Goal: Task Accomplishment & Management: Complete application form

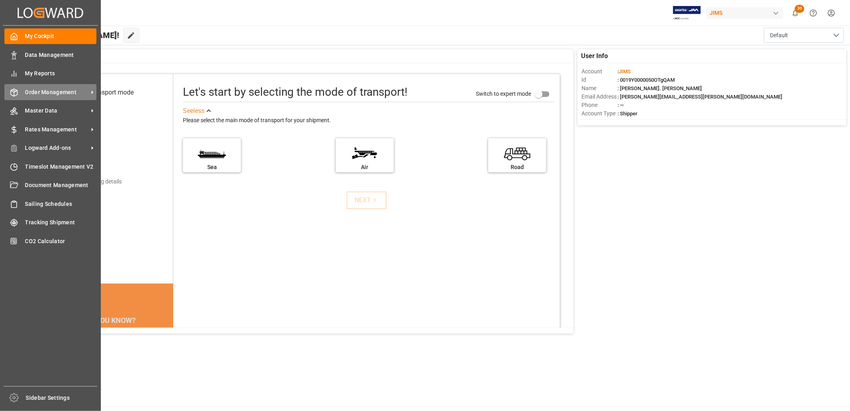
click at [34, 90] on span "Order Management" at bounding box center [56, 92] width 63 height 8
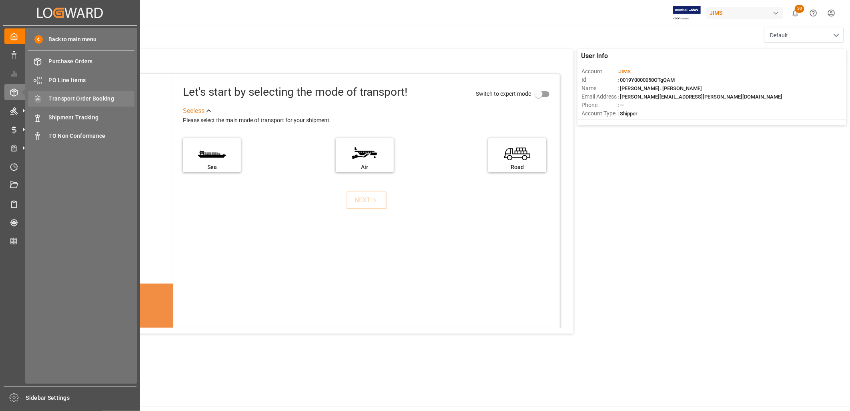
click at [84, 95] on span "Transport Order Booking" at bounding box center [92, 98] width 86 height 8
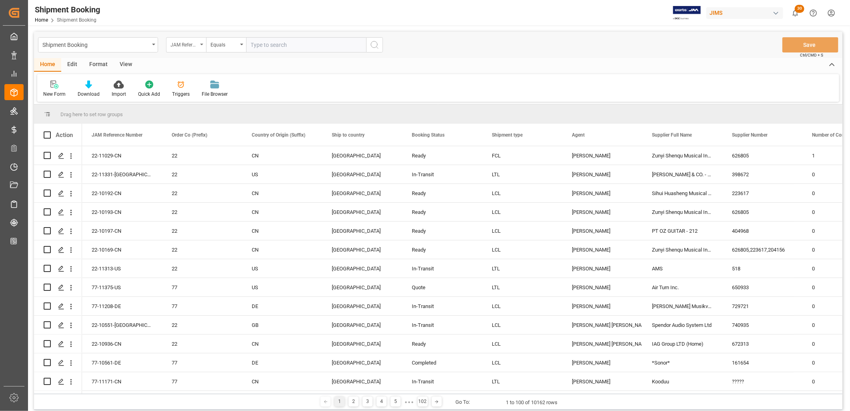
click at [203, 43] on div "JAM Reference Number" at bounding box center [186, 44] width 40 height 15
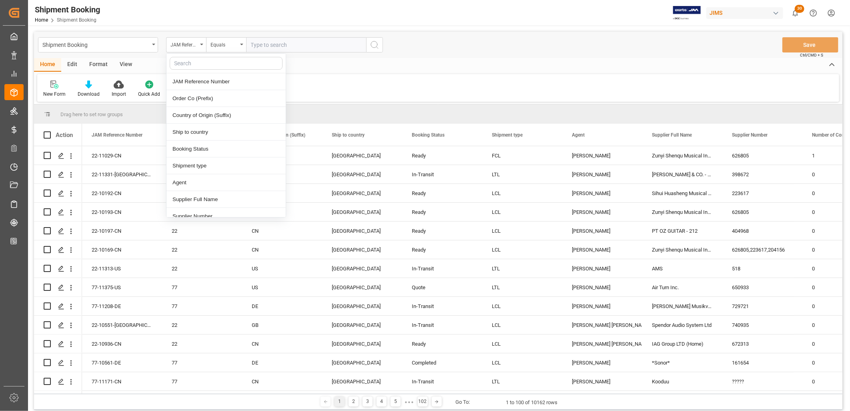
scroll to position [44, 0]
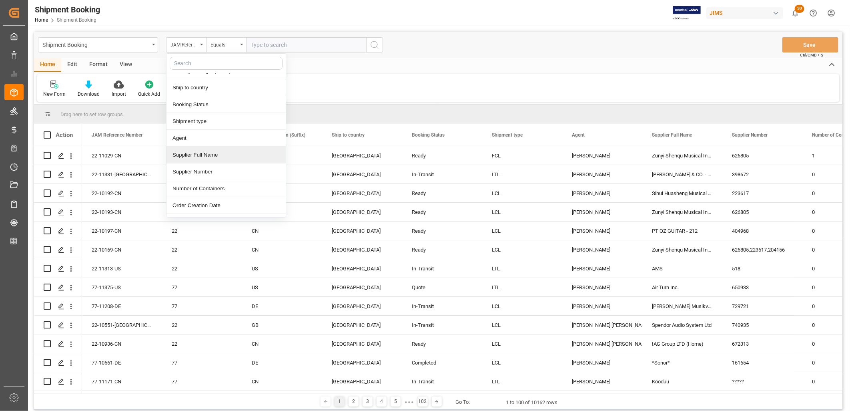
click at [202, 155] on div "Supplier Full Name" at bounding box center [226, 155] width 119 height 17
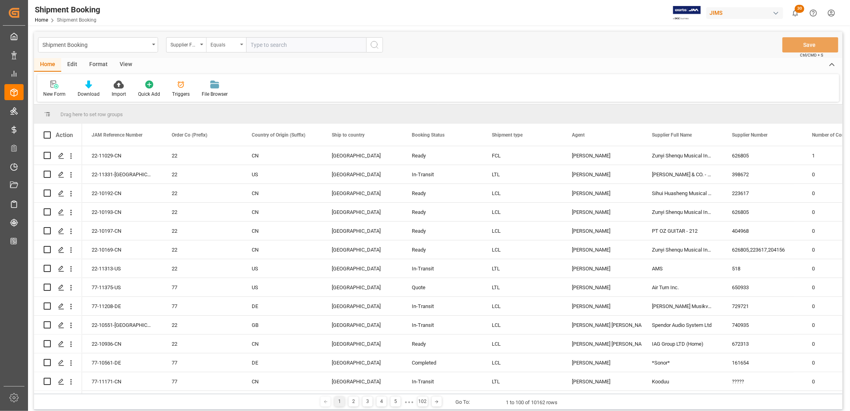
click at [241, 42] on div "Equals" at bounding box center [226, 44] width 40 height 15
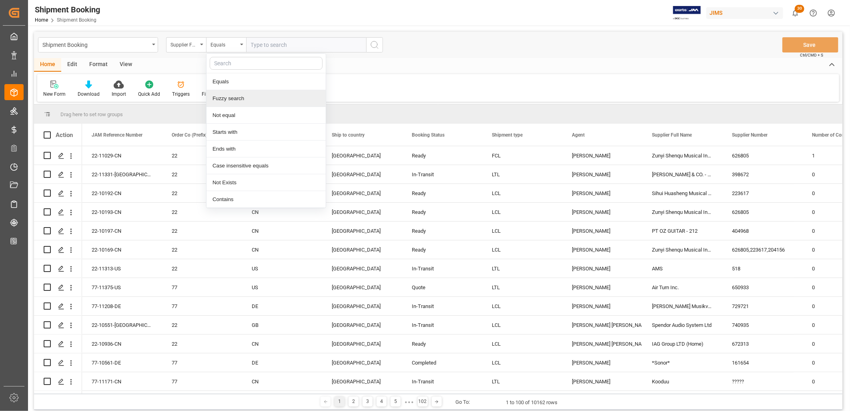
click at [224, 99] on div "Fuzzy search" at bounding box center [266, 98] width 119 height 17
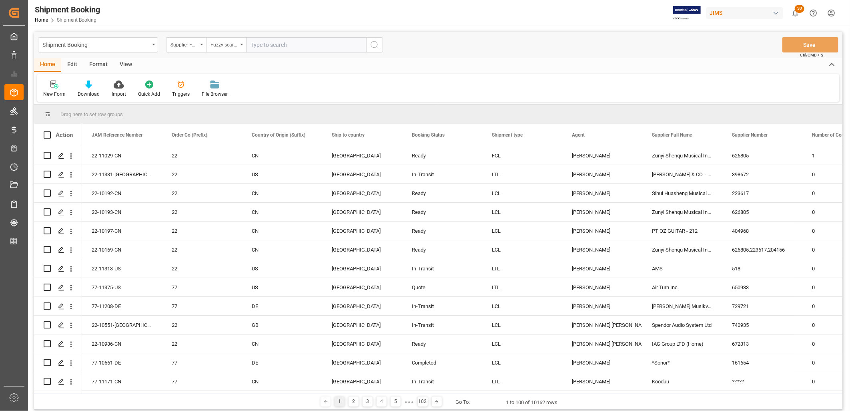
click at [257, 43] on input "text" at bounding box center [306, 44] width 120 height 15
type input "Marshall"
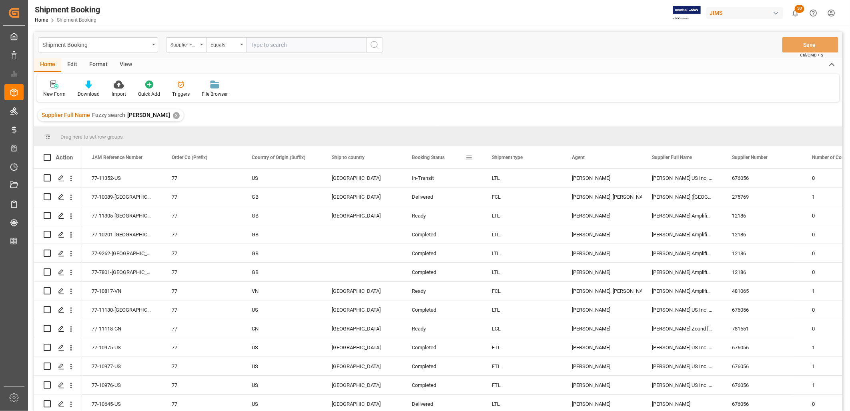
click at [469, 158] on span at bounding box center [469, 157] width 7 height 7
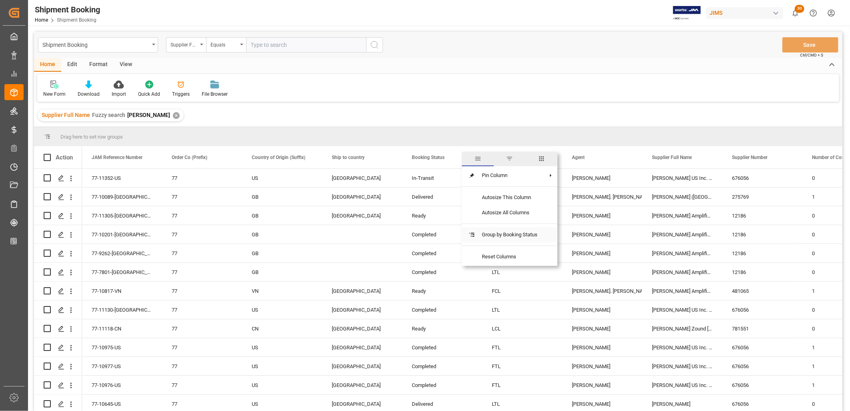
click at [487, 232] on span "Group by Booking Status" at bounding box center [510, 234] width 68 height 15
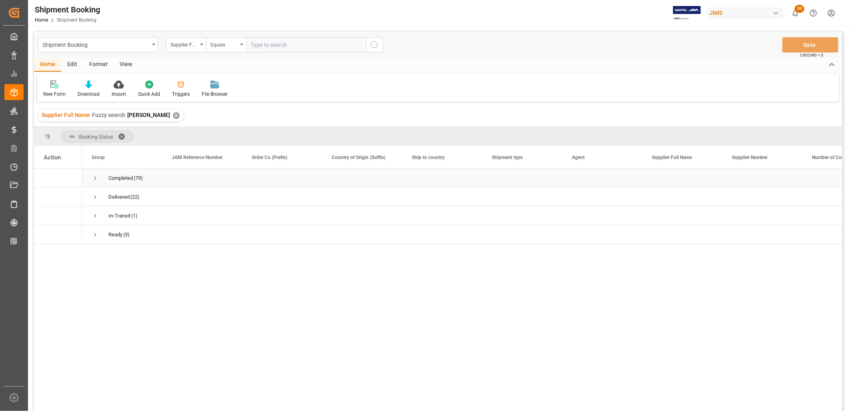
click at [122, 178] on div "Completed" at bounding box center [120, 178] width 24 height 18
click at [95, 179] on span "Press SPACE to select this row." at bounding box center [95, 178] width 7 height 7
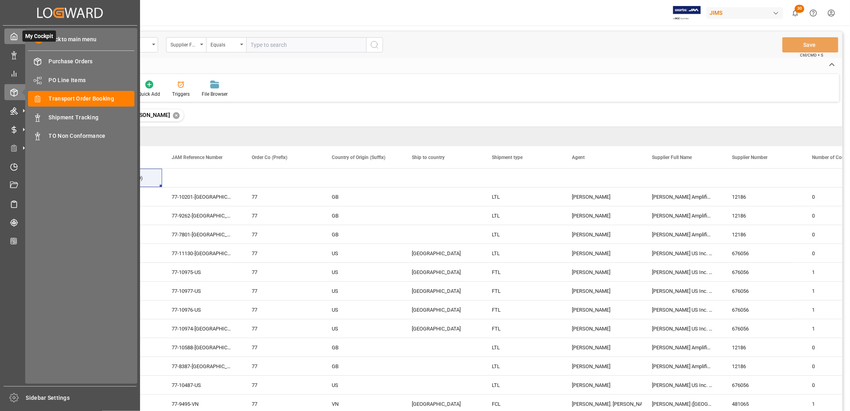
click at [11, 36] on icon at bounding box center [14, 36] width 8 height 8
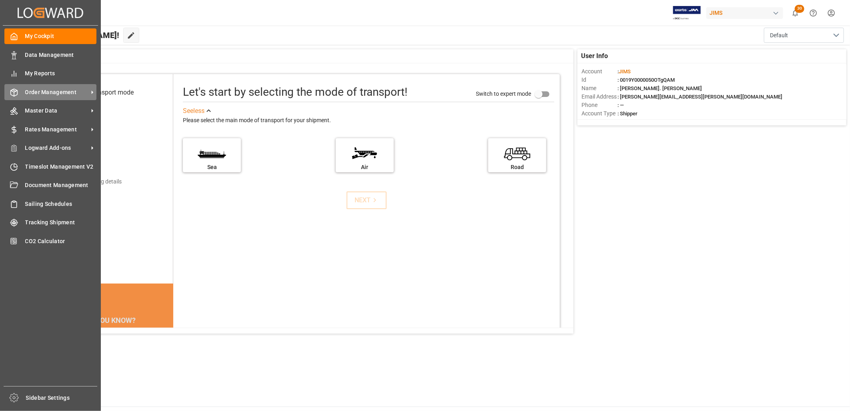
click at [47, 88] on span "Order Management" at bounding box center [56, 92] width 63 height 8
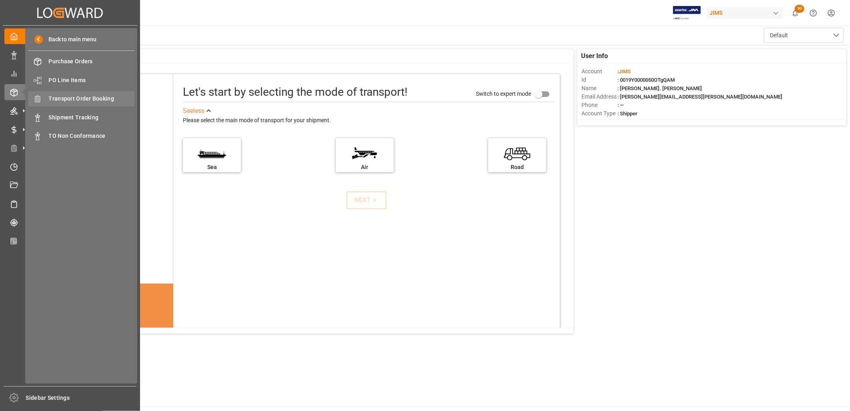
click at [102, 99] on span "Transport Order Booking" at bounding box center [92, 98] width 86 height 8
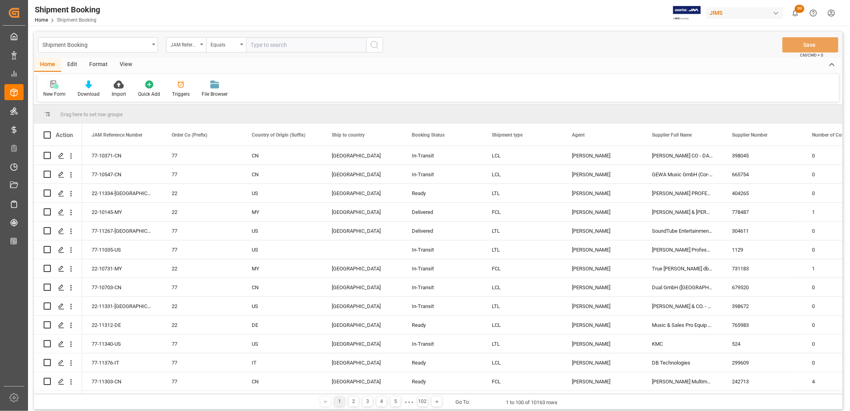
click at [50, 82] on icon at bounding box center [54, 84] width 8 height 8
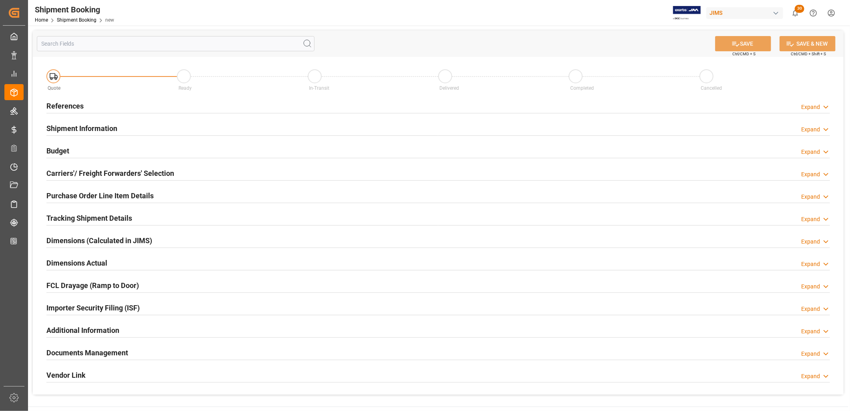
click at [82, 105] on h2 "References" at bounding box center [64, 105] width 37 height 11
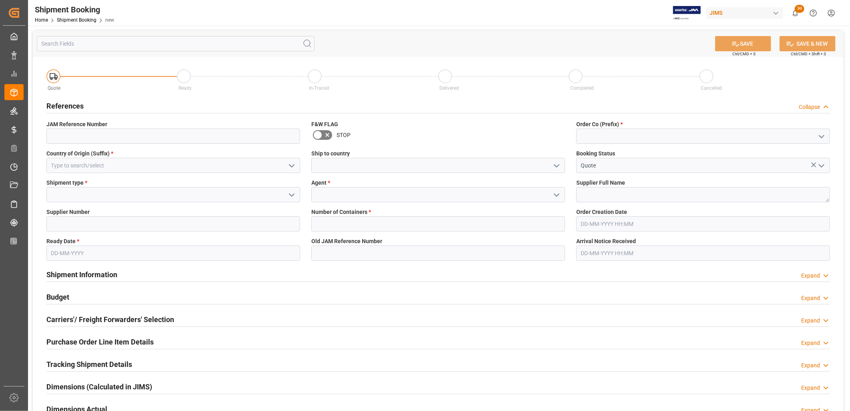
click at [823, 137] on polyline "open menu" at bounding box center [821, 136] width 5 height 2
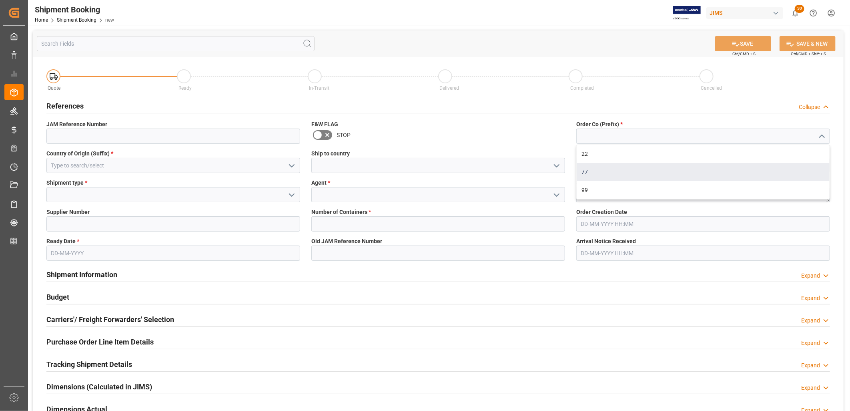
click at [588, 170] on div "77" at bounding box center [703, 172] width 253 height 18
type input "77"
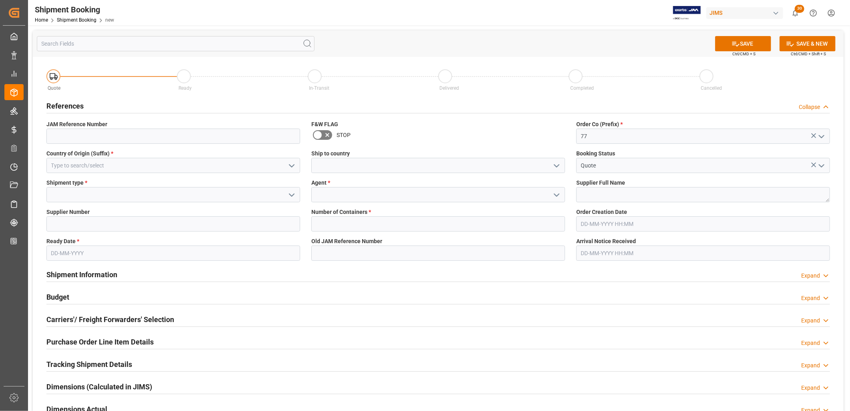
click at [558, 162] on icon "open menu" at bounding box center [557, 166] width 10 height 10
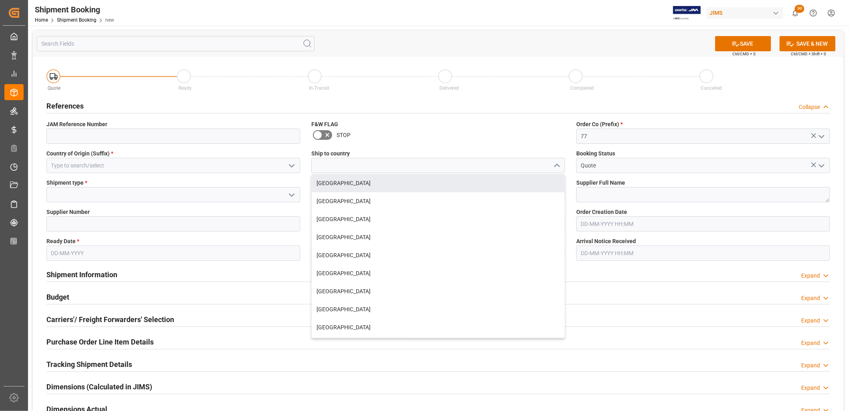
click at [335, 182] on div "[GEOGRAPHIC_DATA]" at bounding box center [438, 183] width 253 height 18
type input "[GEOGRAPHIC_DATA]"
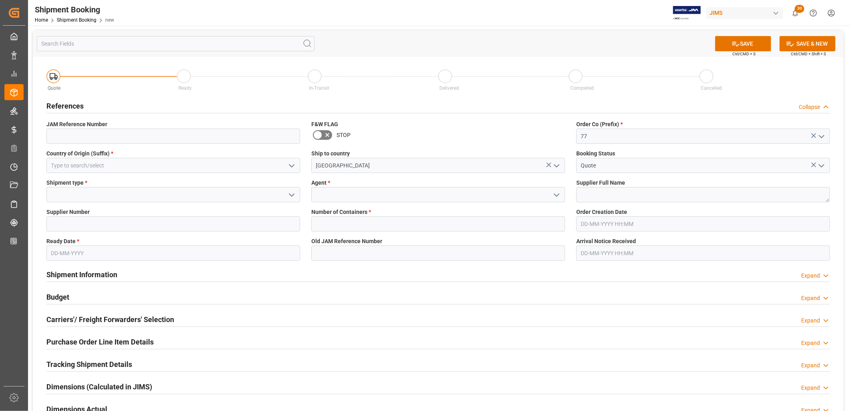
click at [556, 193] on icon "open menu" at bounding box center [557, 195] width 10 height 10
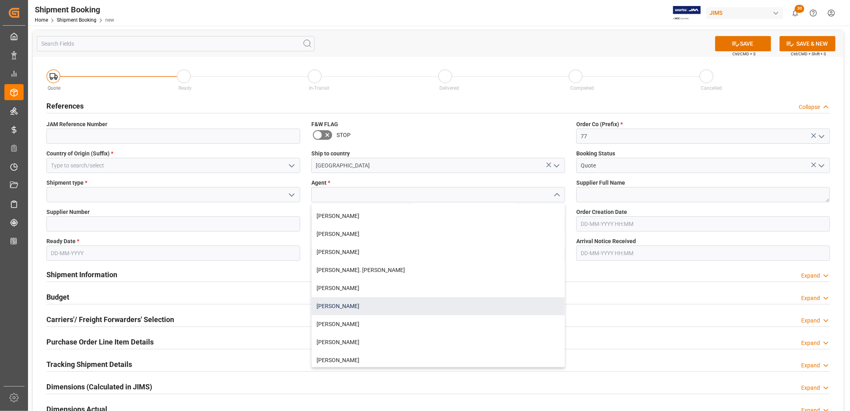
scroll to position [222, 0]
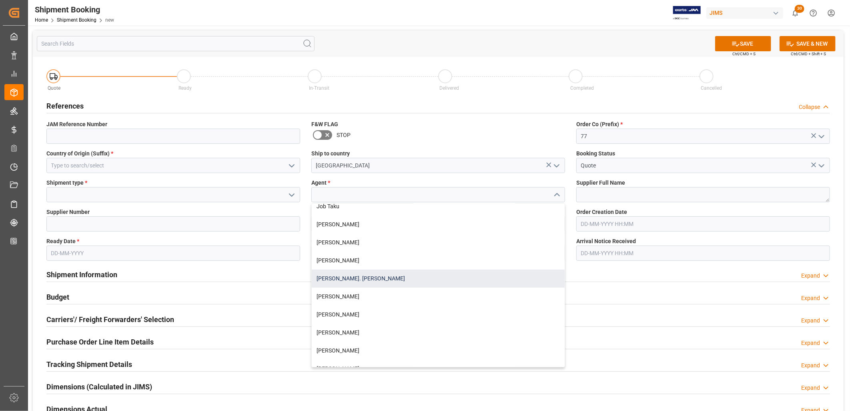
click at [341, 274] on div "[PERSON_NAME]. [PERSON_NAME]" at bounding box center [438, 278] width 253 height 18
type input "[PERSON_NAME]. [PERSON_NAME]"
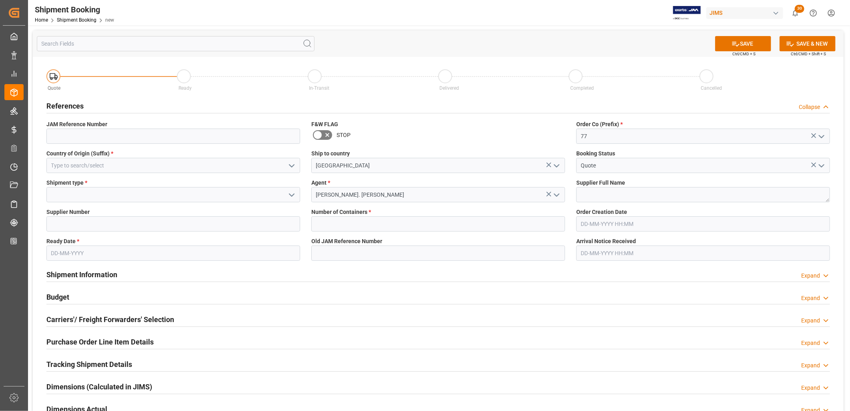
click at [291, 163] on icon "open menu" at bounding box center [292, 166] width 10 height 10
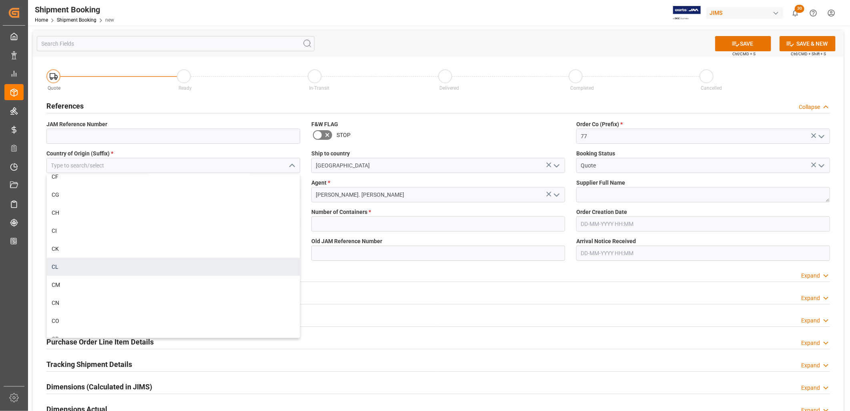
scroll to position [801, 0]
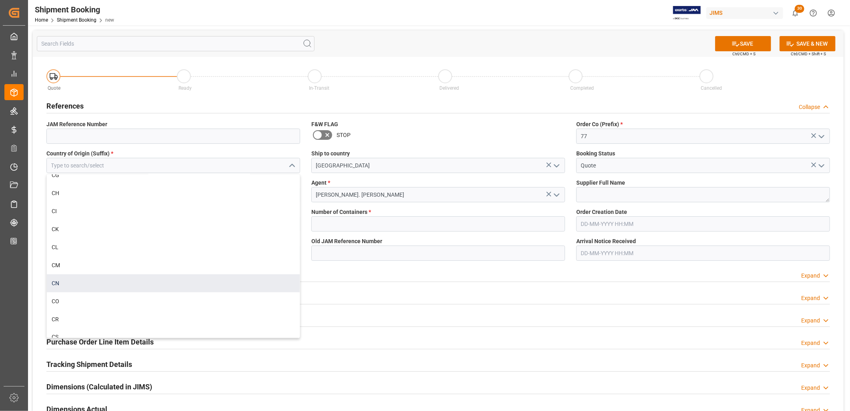
click at [54, 278] on div "CN" at bounding box center [173, 283] width 253 height 18
type input "CN"
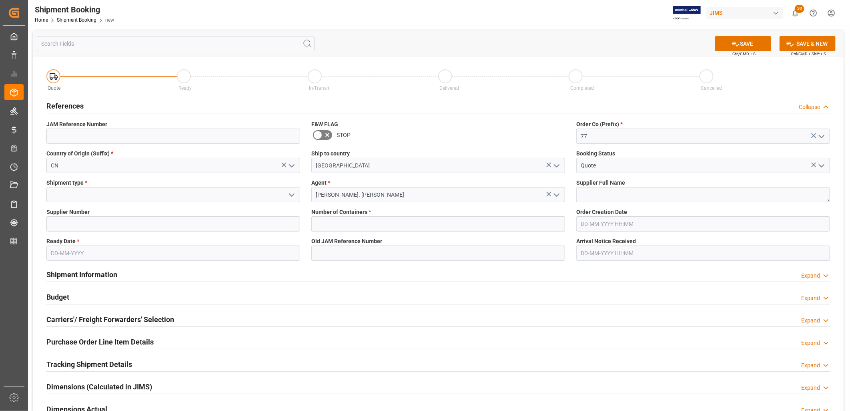
click at [293, 193] on icon "open menu" at bounding box center [292, 195] width 10 height 10
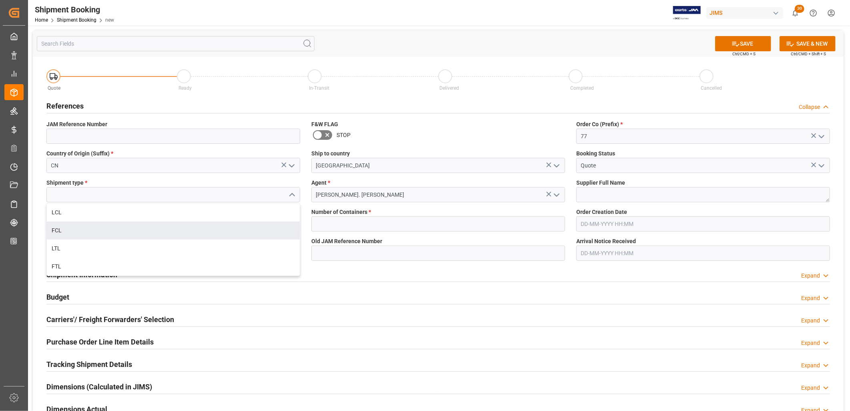
drag, startPoint x: 62, startPoint y: 229, endPoint x: 64, endPoint y: 224, distance: 4.7
click at [62, 227] on div "FCL" at bounding box center [173, 230] width 253 height 18
type input "FCL"
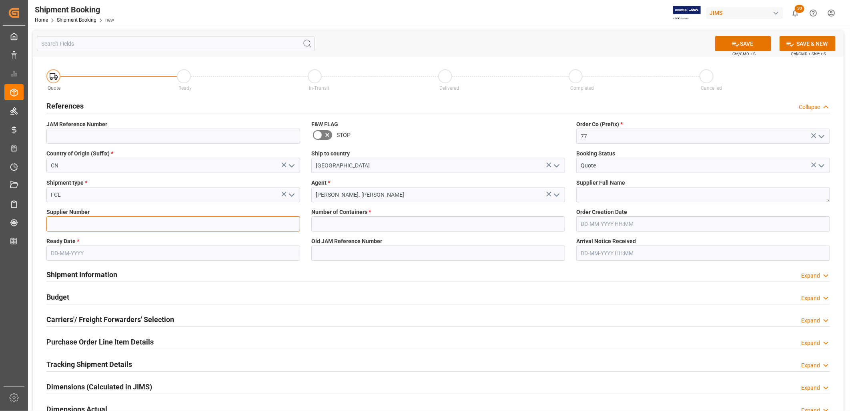
click at [64, 226] on input at bounding box center [173, 223] width 254 height 15
type input "132430"
click at [321, 215] on span "Number of Containers *" at bounding box center [341, 212] width 60 height 8
click at [321, 223] on input "text" at bounding box center [438, 223] width 254 height 15
type input "1"
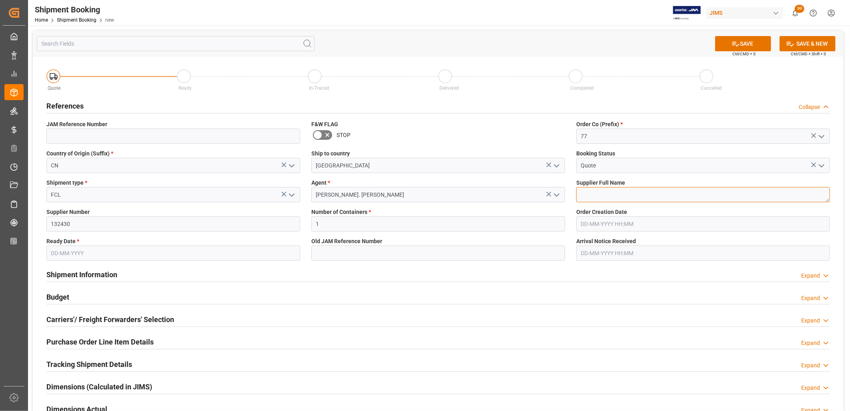
click at [596, 195] on textarea at bounding box center [703, 194] width 254 height 15
type textarea "Gator Cases"
click at [51, 251] on input "text" at bounding box center [173, 252] width 254 height 15
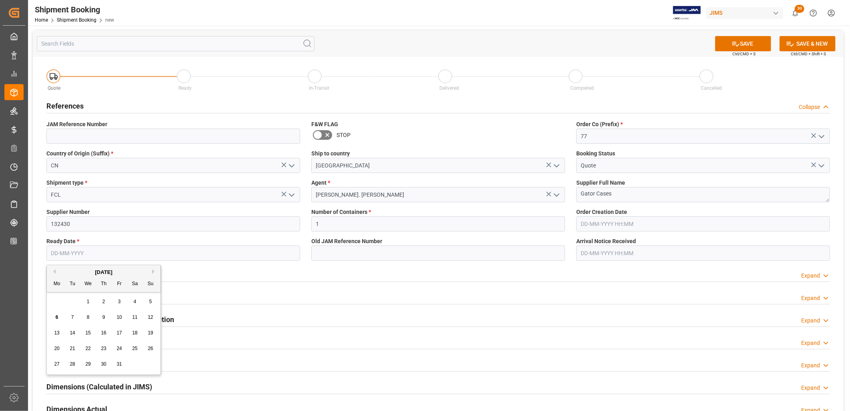
click at [55, 303] on div "29 30 1 2 3 4 5" at bounding box center [103, 302] width 109 height 16
click at [73, 317] on span "7" at bounding box center [72, 317] width 3 height 6
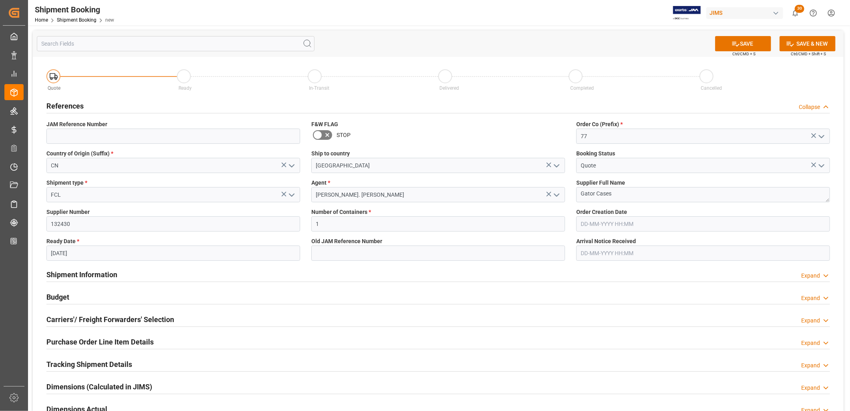
click at [85, 254] on input "07-10-2025" at bounding box center [173, 252] width 254 height 15
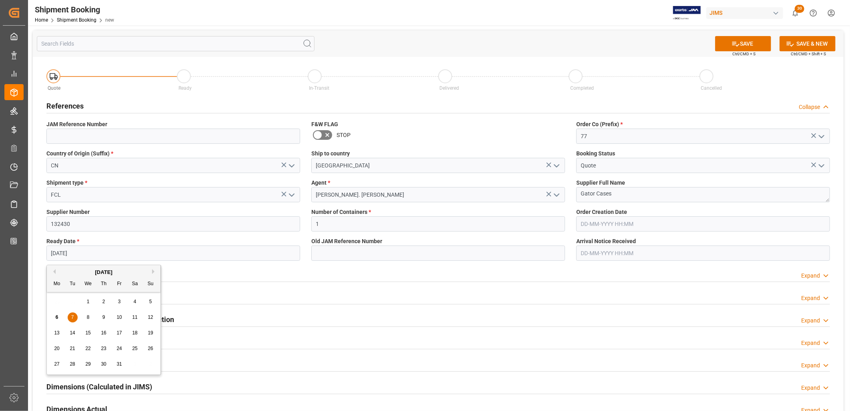
click at [74, 331] on span "14" at bounding box center [72, 333] width 5 height 6
type input "[DATE]"
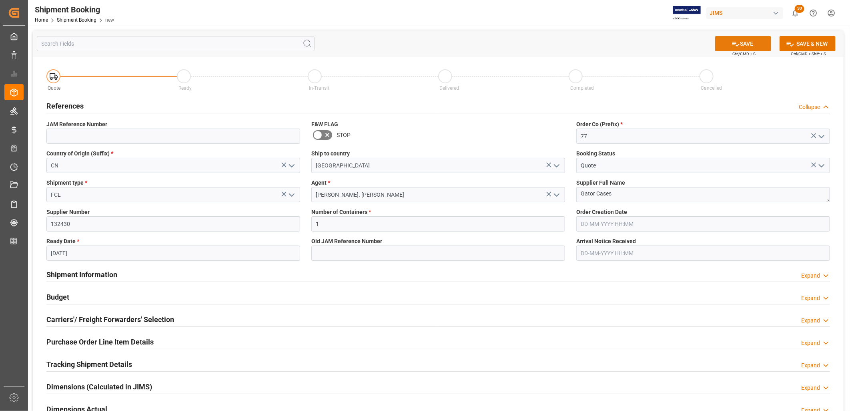
click at [751, 40] on button "SAVE" at bounding box center [743, 43] width 56 height 15
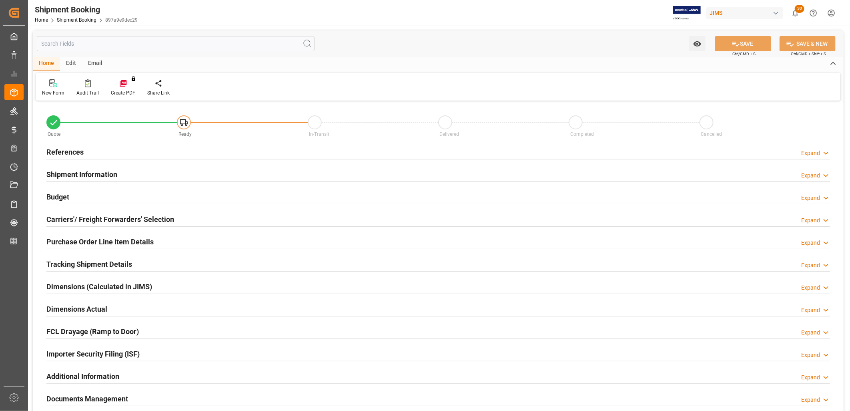
type input "1"
type input "[DATE]"
click at [63, 150] on h2 "References" at bounding box center [64, 152] width 37 height 11
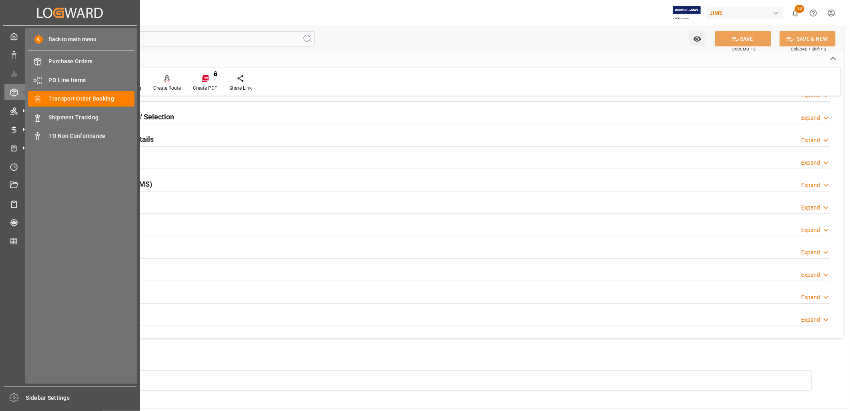
scroll to position [267, 0]
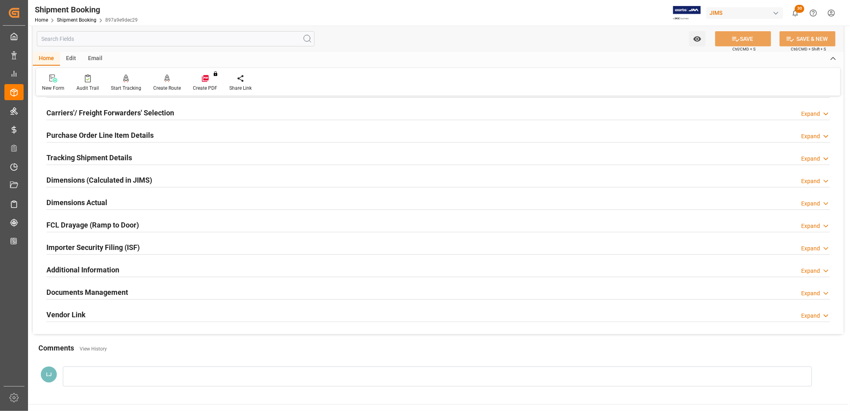
click at [87, 378] on div at bounding box center [437, 376] width 749 height 20
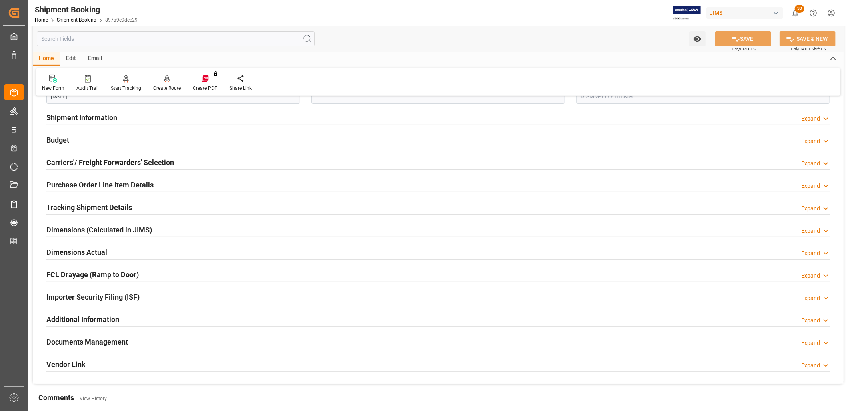
scroll to position [222, 0]
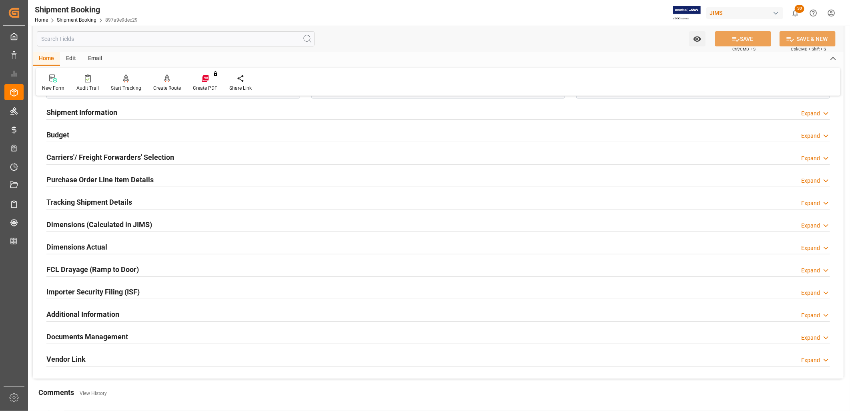
click at [102, 333] on h2 "Documents Management" at bounding box center [87, 336] width 82 height 11
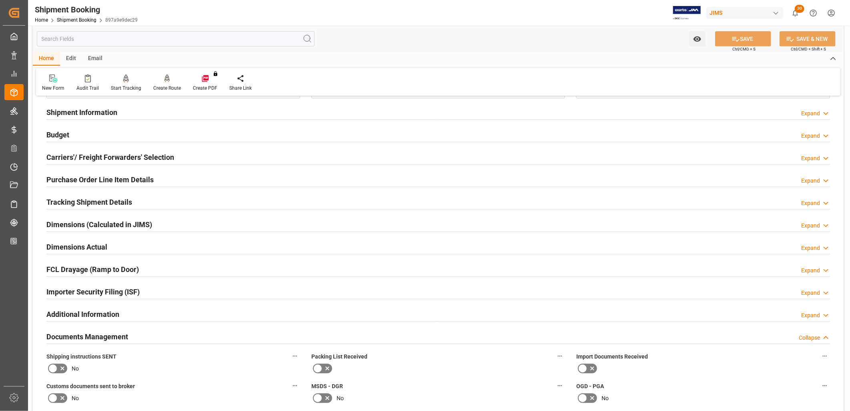
click at [55, 367] on icon at bounding box center [53, 368] width 10 height 10
click at [0, 0] on input "checkbox" at bounding box center [0, 0] width 0 height 0
click at [321, 365] on icon at bounding box center [318, 368] width 10 height 10
click at [0, 0] on input "checkbox" at bounding box center [0, 0] width 0 height 0
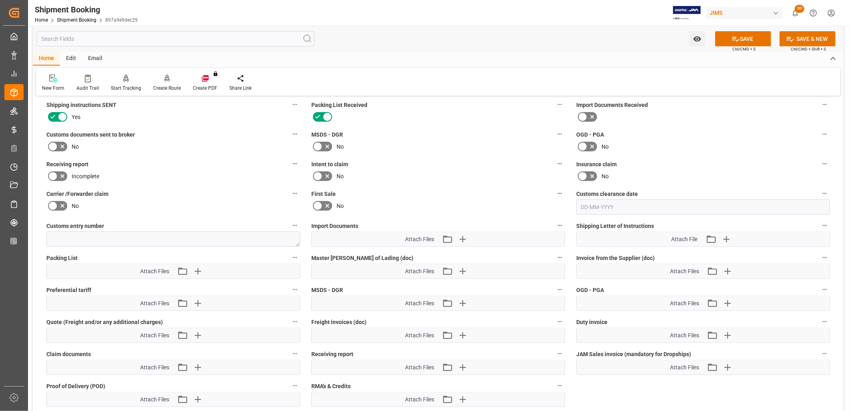
scroll to position [489, 0]
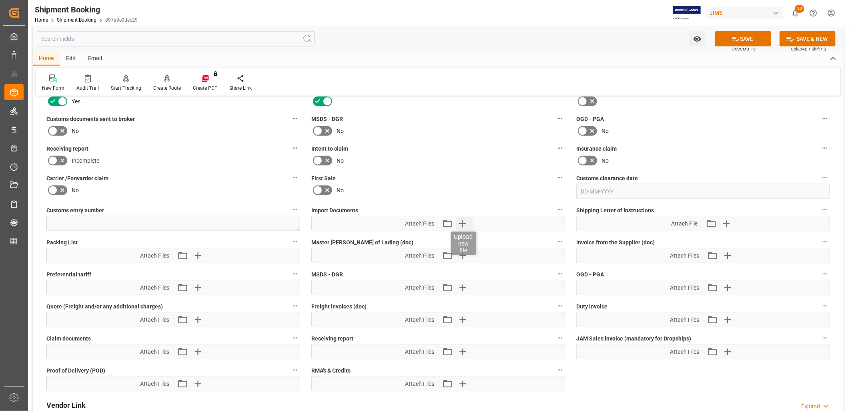
click at [463, 219] on icon "button" at bounding box center [462, 223] width 13 height 13
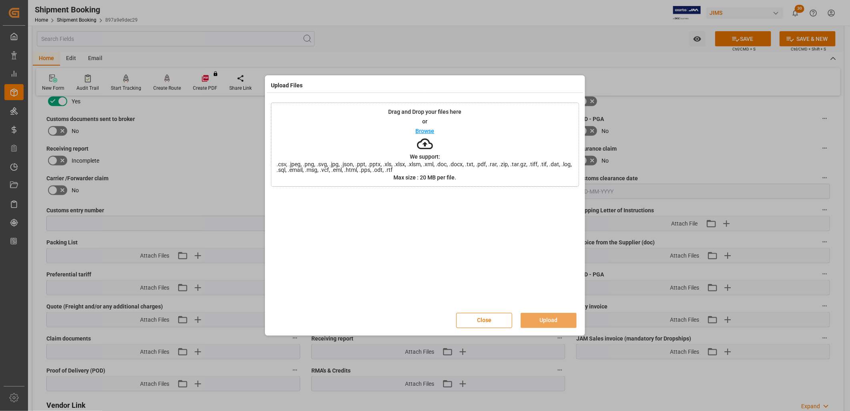
click at [429, 129] on p "Browse" at bounding box center [425, 131] width 19 height 6
click at [551, 318] on button "Upload" at bounding box center [549, 320] width 56 height 15
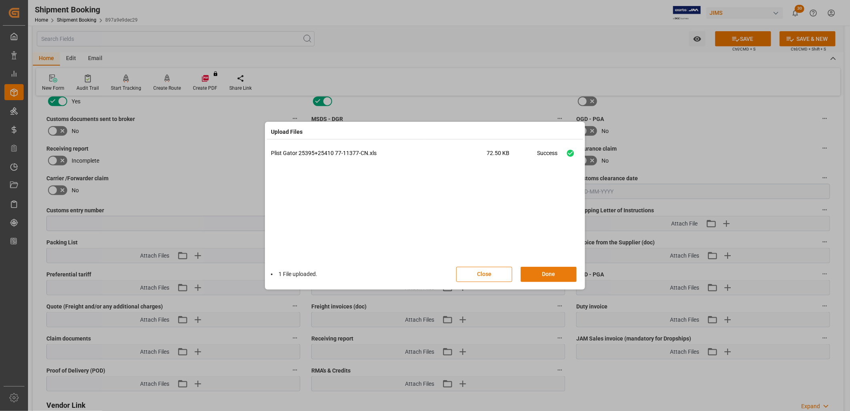
click at [551, 273] on button "Done" at bounding box center [549, 274] width 56 height 15
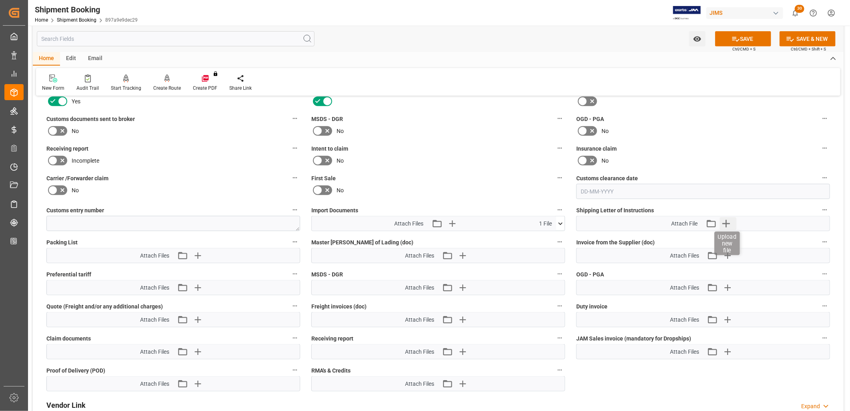
click at [726, 221] on icon "button" at bounding box center [727, 224] width 8 height 8
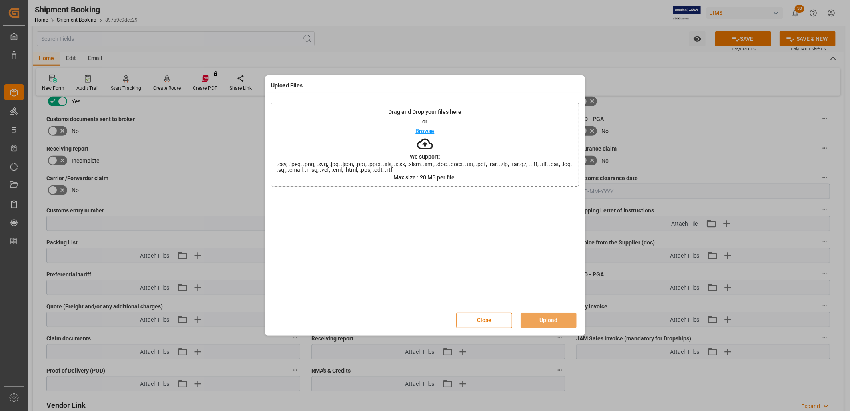
click at [430, 131] on p "Browse" at bounding box center [425, 131] width 19 height 6
click at [550, 317] on button "Upload" at bounding box center [549, 320] width 56 height 15
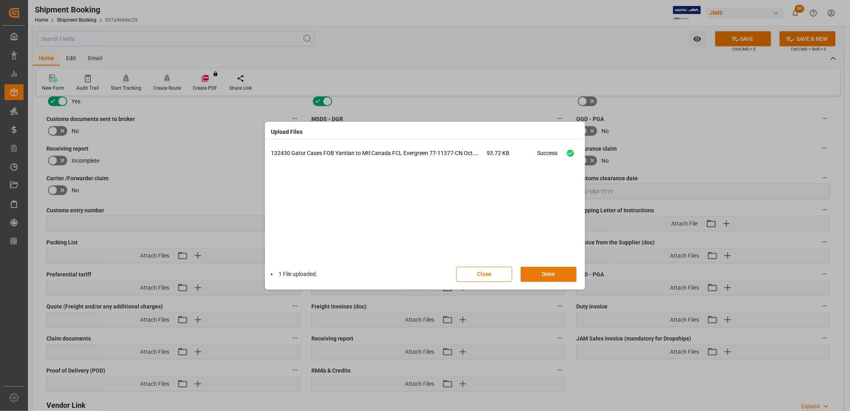
click at [553, 270] on button "Done" at bounding box center [549, 274] width 56 height 15
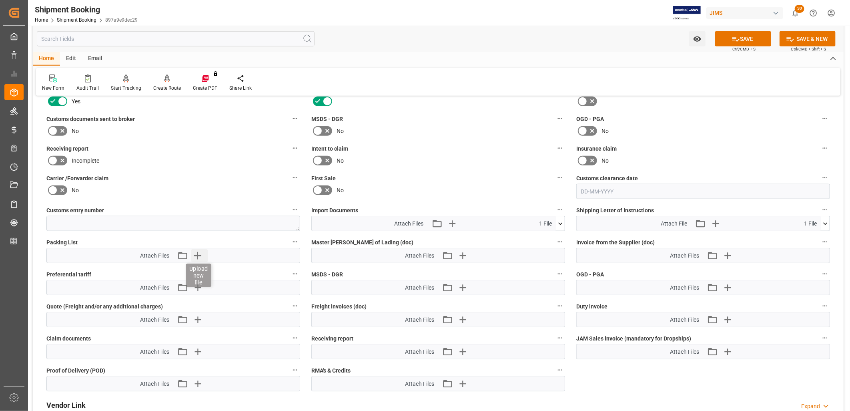
click at [198, 252] on icon "button" at bounding box center [198, 256] width 8 height 8
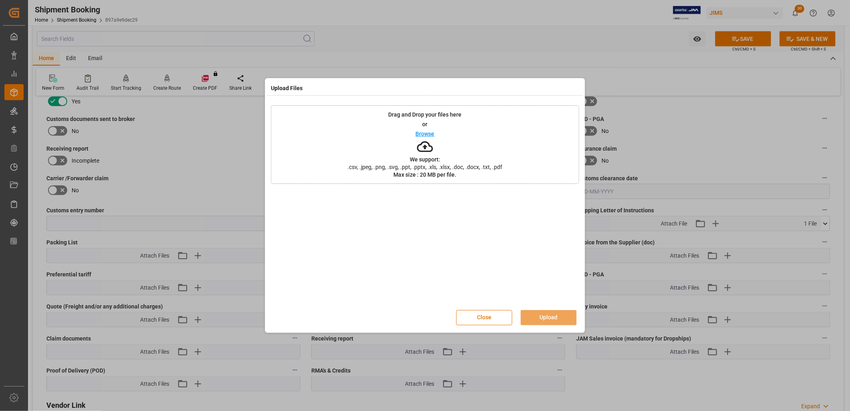
click at [422, 133] on p "Browse" at bounding box center [425, 134] width 19 height 6
click at [556, 317] on button "Upload" at bounding box center [549, 317] width 56 height 15
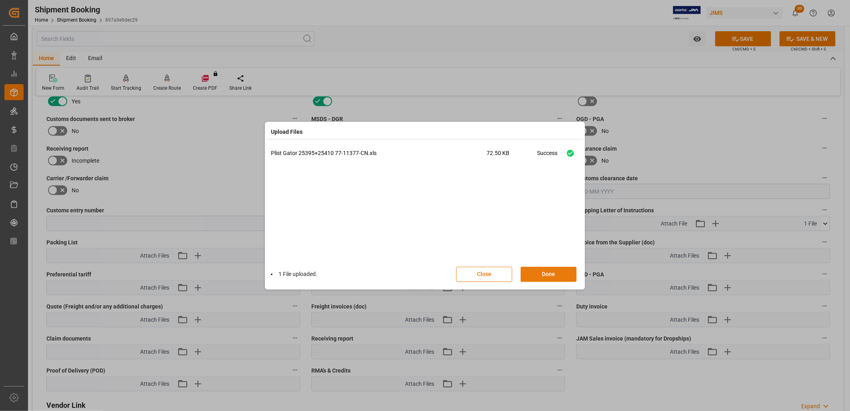
click at [555, 271] on button "Done" at bounding box center [549, 274] width 56 height 15
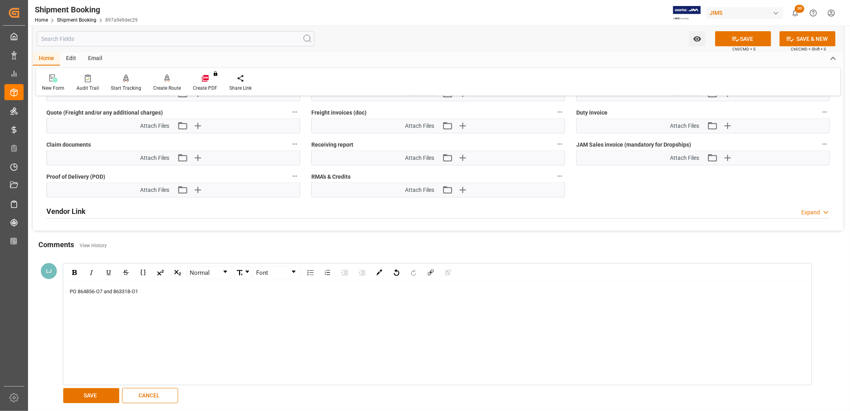
scroll to position [711, 0]
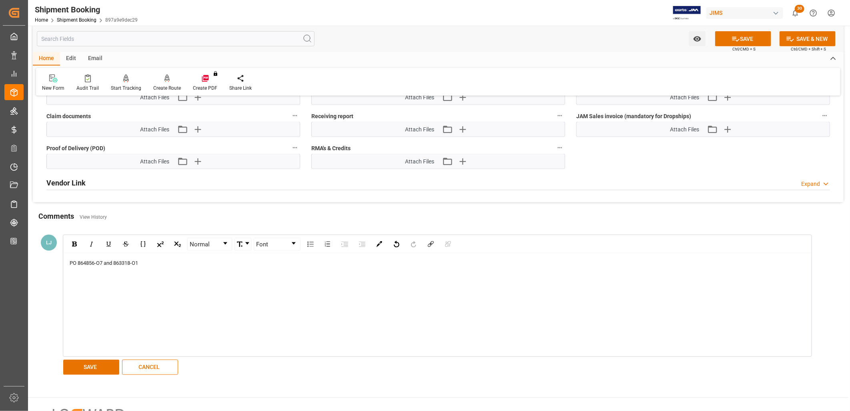
click at [157, 266] on div "PO 864856-O7 and 863318-O1" at bounding box center [438, 304] width 748 height 103
click at [146, 264] on div "PO 864856-O7 and 863318-O1" at bounding box center [438, 263] width 736 height 8
click at [86, 366] on button "SAVE" at bounding box center [91, 366] width 56 height 15
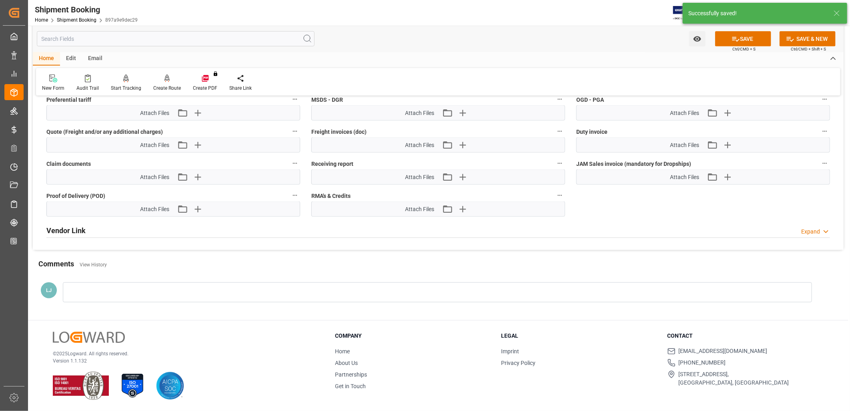
scroll to position [699, 0]
